Goal: Task Accomplishment & Management: Manage account settings

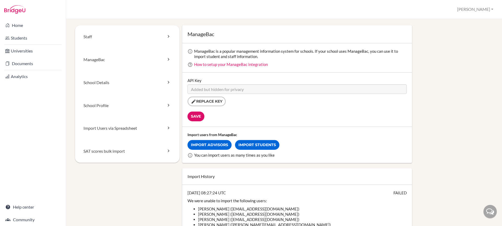
scroll to position [3, 0]
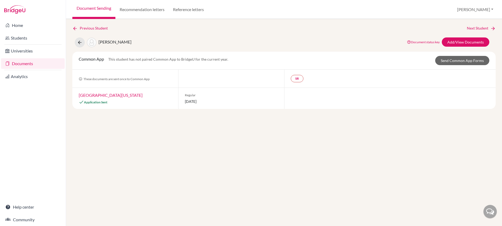
click at [82, 8] on link "Document Sending" at bounding box center [93, 9] width 43 height 19
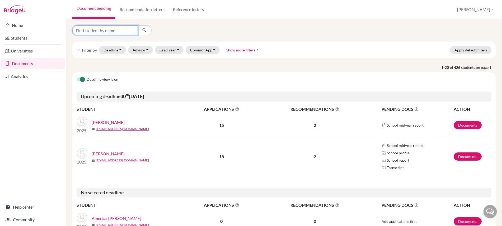
click at [101, 29] on input "Find student by name..." at bounding box center [104, 30] width 65 height 10
type input "nav"
click button "submit" at bounding box center [145, 30] width 14 height 10
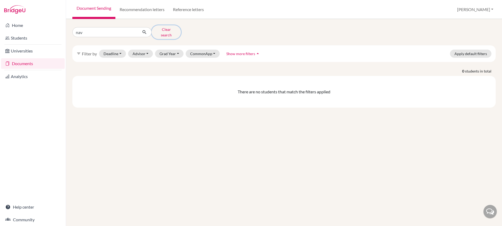
click at [157, 30] on button "Clear search" at bounding box center [165, 32] width 29 height 14
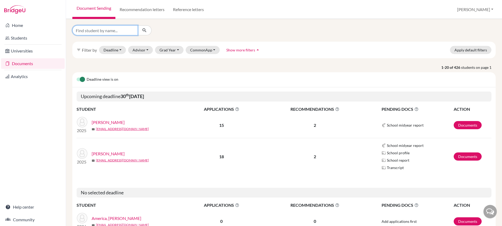
click at [120, 33] on input "Find student by name..." at bounding box center [104, 30] width 65 height 10
type input "naq"
click button "submit" at bounding box center [145, 30] width 14 height 10
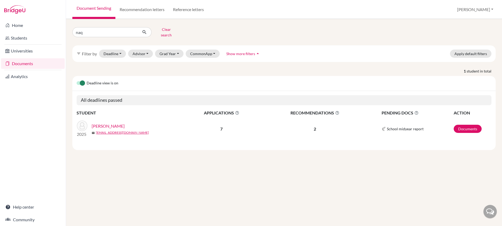
click at [110, 123] on link "[PERSON_NAME]" at bounding box center [108, 126] width 33 height 6
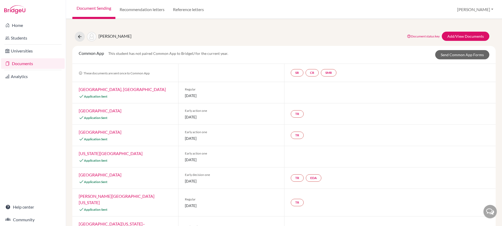
scroll to position [12, 0]
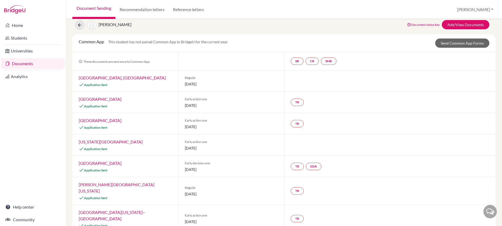
click at [132, 210] on link "University of Wisconsin–Madison" at bounding box center [112, 215] width 66 height 11
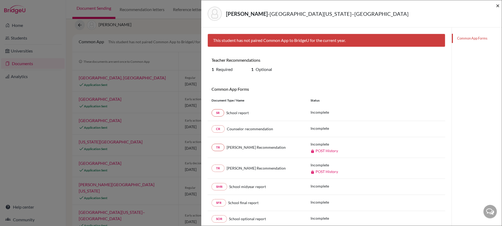
click at [499, 3] on span "×" at bounding box center [498, 6] width 4 height 8
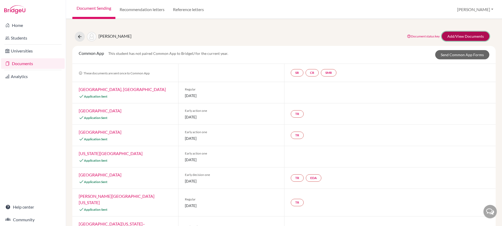
click at [454, 37] on link "Add/View Documents" at bounding box center [466, 36] width 48 height 9
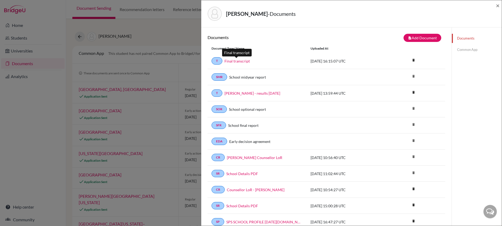
click at [243, 62] on link "Final transcript" at bounding box center [236, 61] width 25 height 6
click at [298, 20] on div "Naqvi, Danyal - Documents" at bounding box center [349, 14] width 284 height 14
click at [471, 50] on link "Common App" at bounding box center [477, 49] width 50 height 9
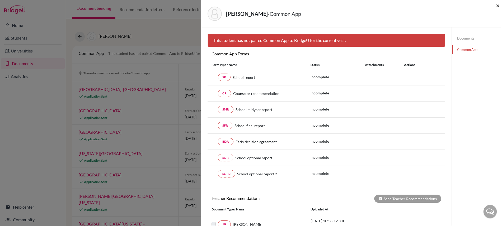
click at [497, 5] on span "×" at bounding box center [498, 6] width 4 height 8
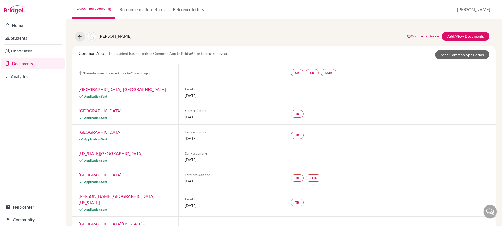
click at [96, 9] on link "Document Sending" at bounding box center [93, 9] width 43 height 19
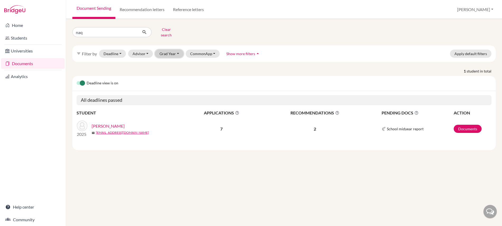
click at [164, 51] on button "Grad Year" at bounding box center [169, 54] width 29 height 8
click at [166, 70] on span "2025" at bounding box center [167, 73] width 10 height 6
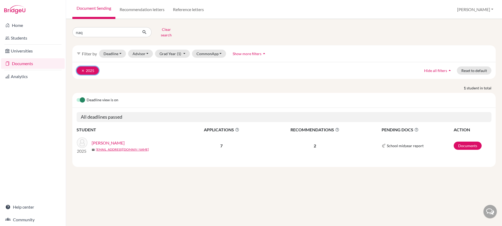
click at [82, 69] on icon "clear" at bounding box center [83, 71] width 4 height 4
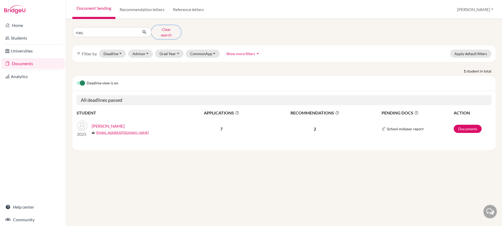
click at [169, 31] on button "Clear search" at bounding box center [165, 32] width 29 height 14
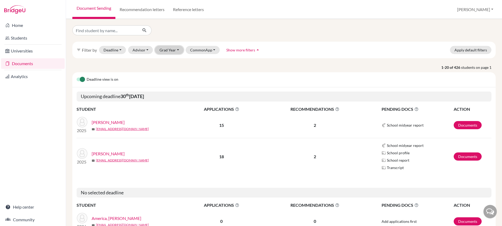
click at [170, 49] on button "Grad Year" at bounding box center [169, 50] width 29 height 8
click at [167, 61] on span "2026" at bounding box center [167, 61] width 10 height 6
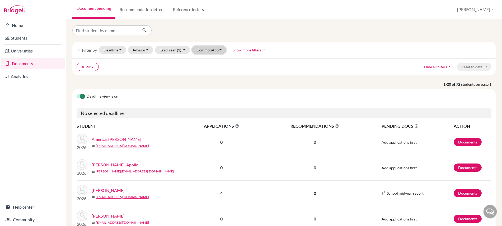
click at [209, 52] on button "CommonApp" at bounding box center [209, 50] width 34 height 8
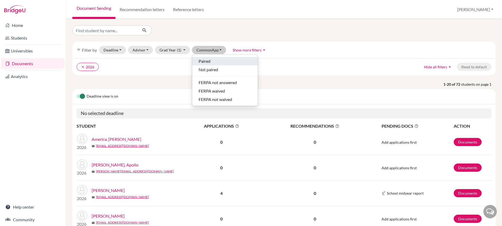
click at [206, 63] on span "Paired" at bounding box center [204, 61] width 12 height 6
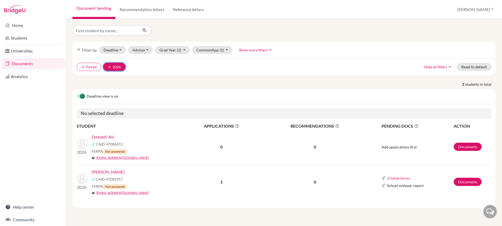
click at [109, 66] on icon "clear" at bounding box center [110, 67] width 4 height 4
click at [84, 66] on icon "clear" at bounding box center [83, 67] width 4 height 4
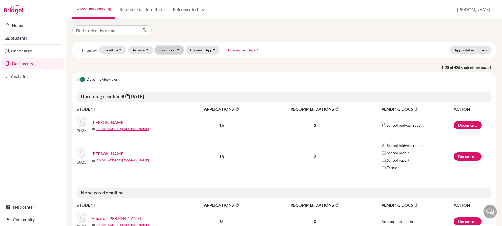
click at [168, 50] on button "Grad Year" at bounding box center [169, 50] width 29 height 8
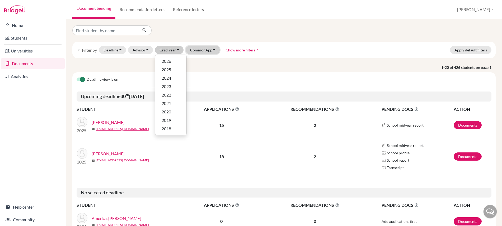
click at [202, 50] on button "CommonApp" at bounding box center [203, 50] width 34 height 8
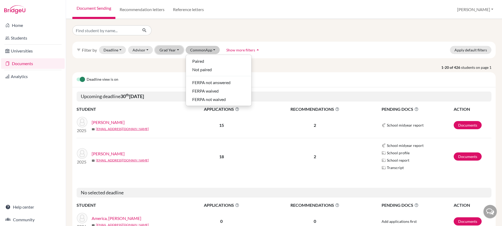
click at [169, 50] on button "Grad Year" at bounding box center [169, 50] width 29 height 8
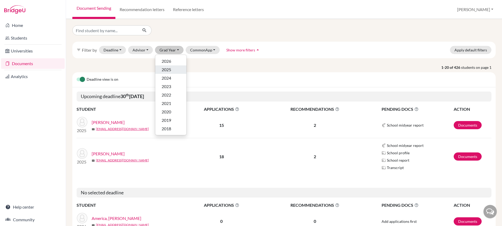
click at [170, 69] on span "2025" at bounding box center [167, 70] width 10 height 6
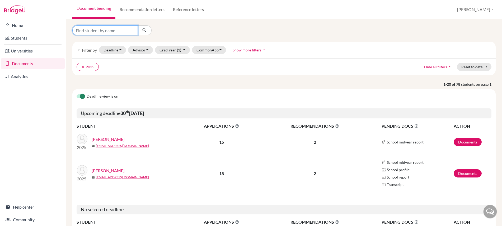
click at [114, 30] on input "Find student by name..." at bounding box center [104, 30] width 65 height 10
type input "naq"
click button "submit" at bounding box center [145, 30] width 14 height 10
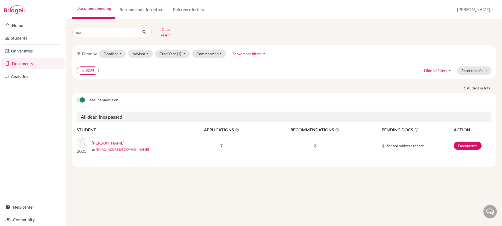
click at [112, 140] on link "[PERSON_NAME]" at bounding box center [108, 143] width 33 height 6
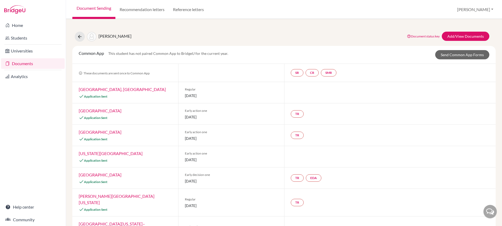
scroll to position [12, 0]
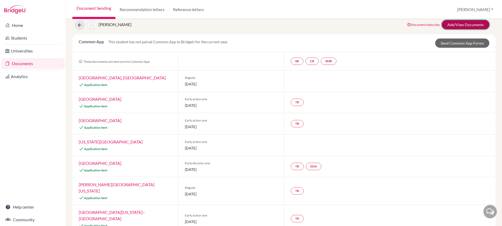
click at [457, 25] on link "Add/View Documents" at bounding box center [466, 24] width 48 height 9
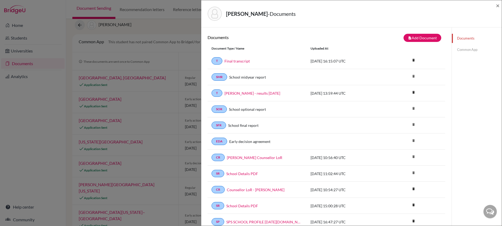
click at [471, 50] on link "Common App" at bounding box center [477, 49] width 50 height 9
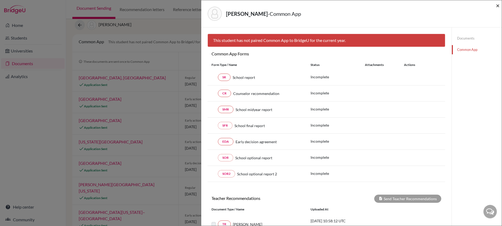
click at [497, 5] on span "×" at bounding box center [498, 6] width 4 height 8
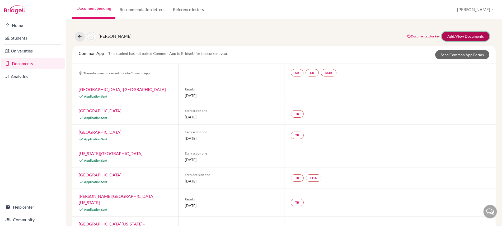
click at [459, 36] on link "Add/View Documents" at bounding box center [466, 36] width 48 height 9
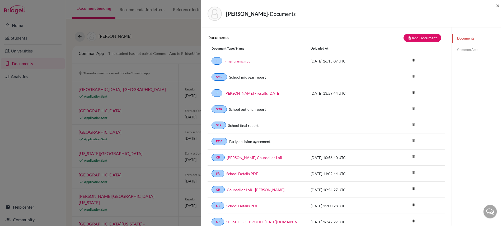
click at [159, 32] on div "[PERSON_NAME] - Documents × Documents note_add Add Document Document type Chang…" at bounding box center [251, 113] width 502 height 226
click at [498, 5] on span "×" at bounding box center [498, 6] width 4 height 8
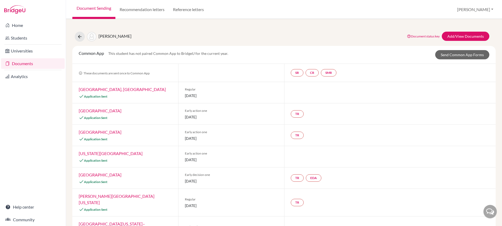
scroll to position [12, 0]
